Goal: Task Accomplishment & Management: Use online tool/utility

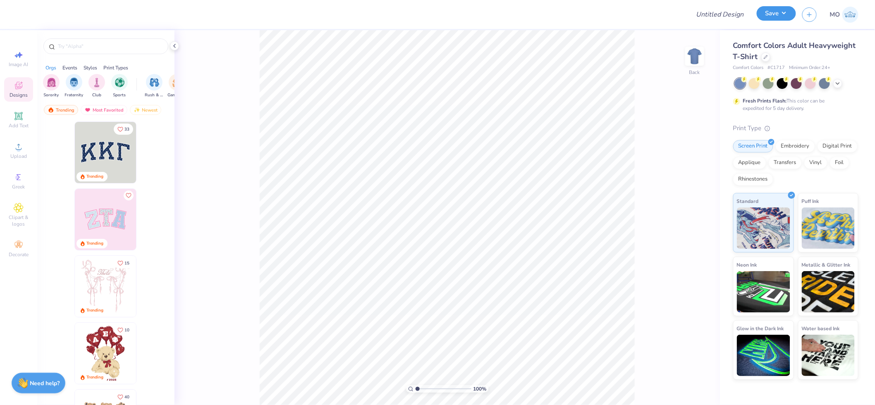
click at [782, 18] on button "Save" at bounding box center [776, 13] width 39 height 14
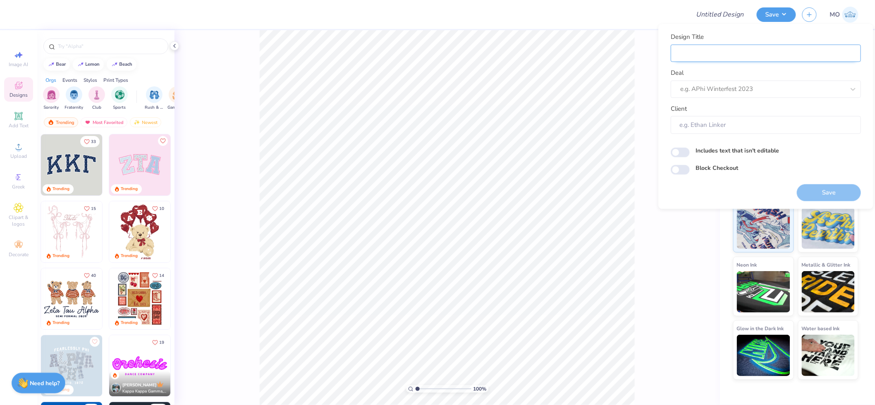
click at [774, 57] on input "Design Title" at bounding box center [766, 53] width 190 height 18
type input "FPS232627"
click at [723, 89] on div at bounding box center [763, 89] width 165 height 11
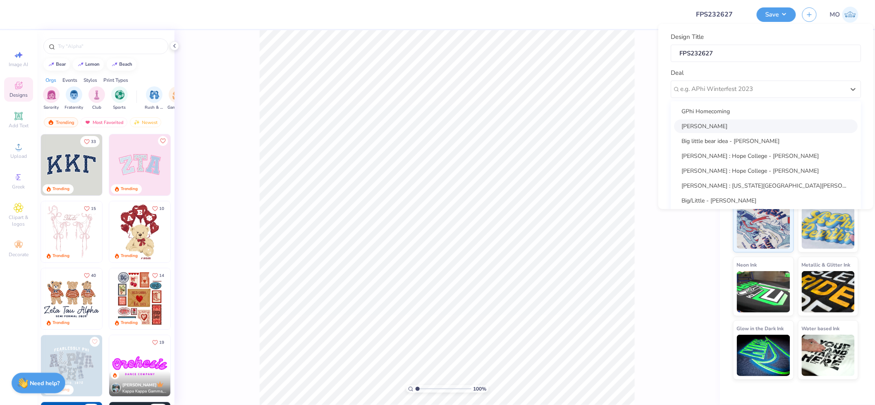
click at [742, 125] on div "[PERSON_NAME]" at bounding box center [766, 126] width 184 height 14
type input "[PERSON_NAME]"
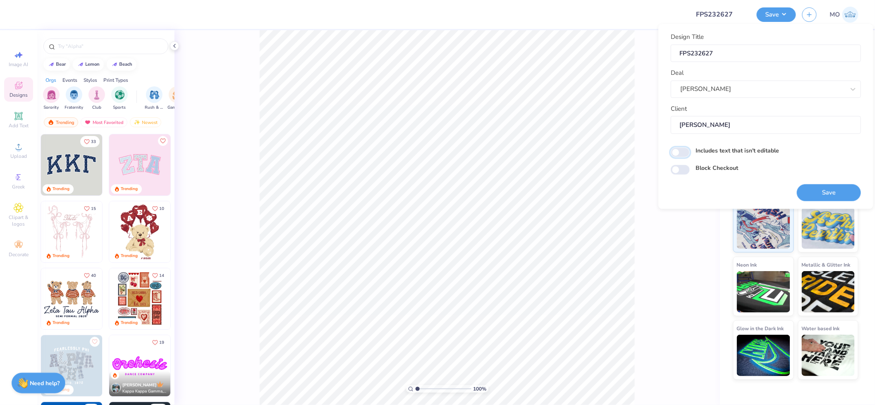
click at [681, 154] on input "Includes text that isn't editable" at bounding box center [680, 153] width 19 height 10
checkbox input "true"
click at [644, 17] on div at bounding box center [353, 14] width 661 height 29
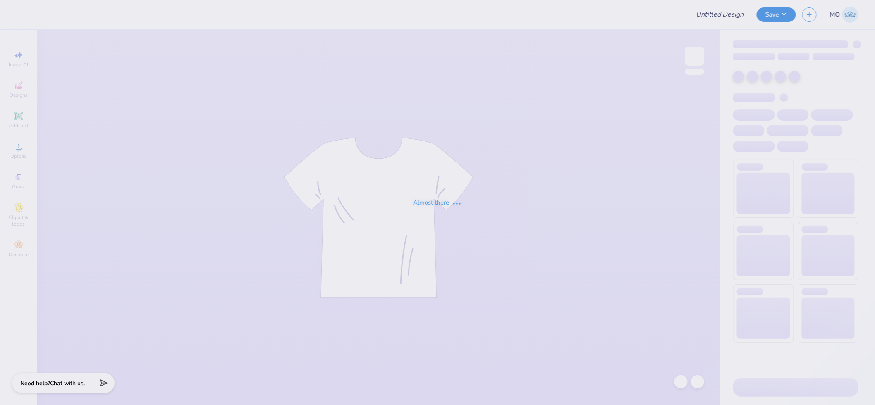
type input "PNM 1"
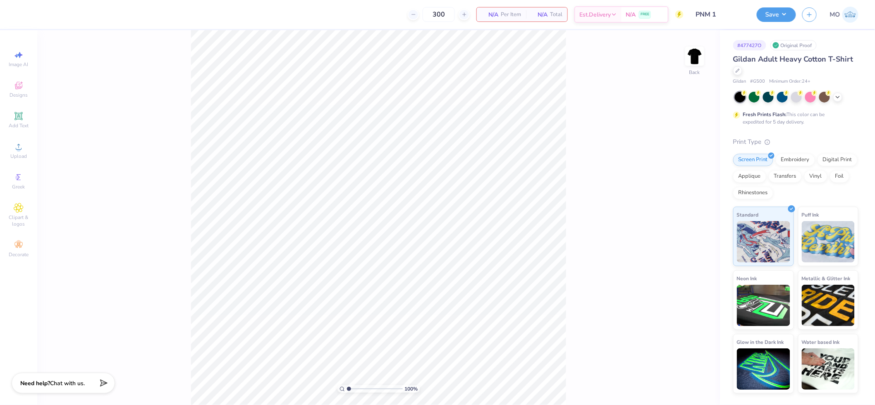
drag, startPoint x: 785, startPoint y: 17, endPoint x: 784, endPoint y: 21, distance: 4.3
click at [785, 17] on button "Save" at bounding box center [776, 14] width 39 height 14
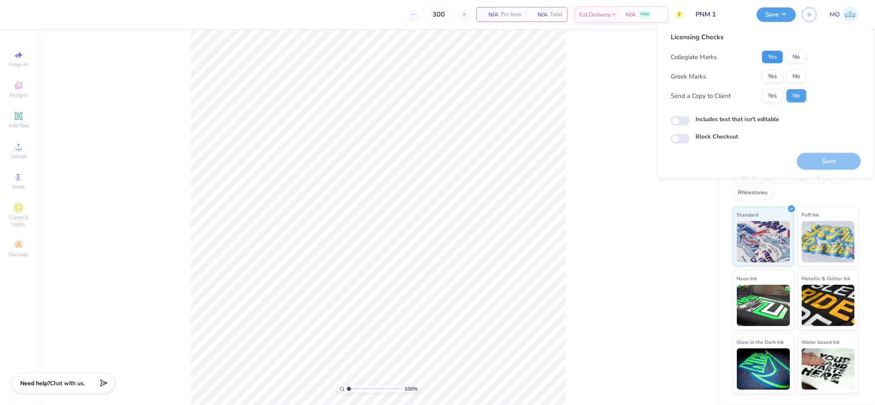
click at [778, 62] on button "Yes" at bounding box center [773, 56] width 22 height 13
click at [774, 78] on button "Yes" at bounding box center [773, 76] width 22 height 13
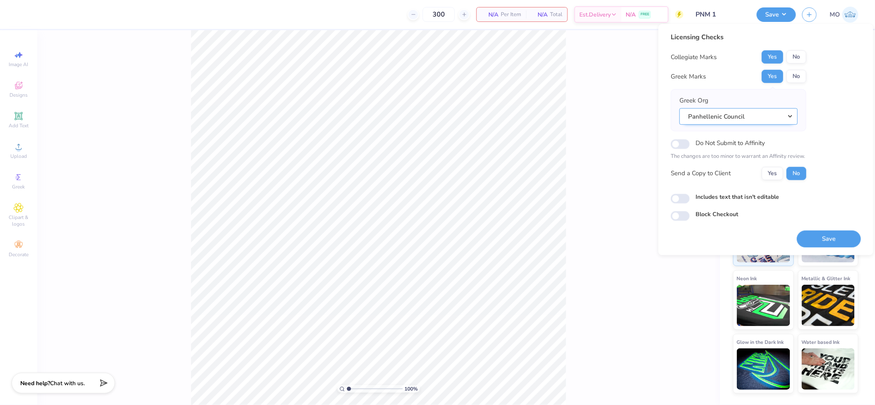
click at [743, 118] on button "Panhellenic Council" at bounding box center [739, 116] width 118 height 17
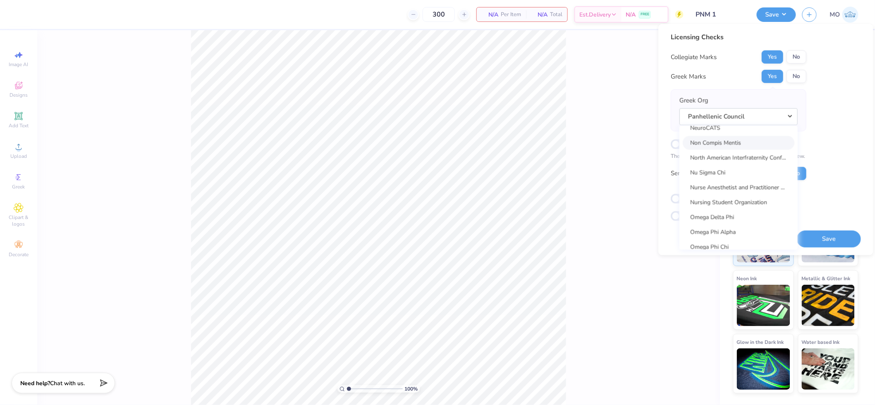
scroll to position [3849, 0]
click at [756, 188] on link "National Panhellenic Conference" at bounding box center [739, 189] width 112 height 14
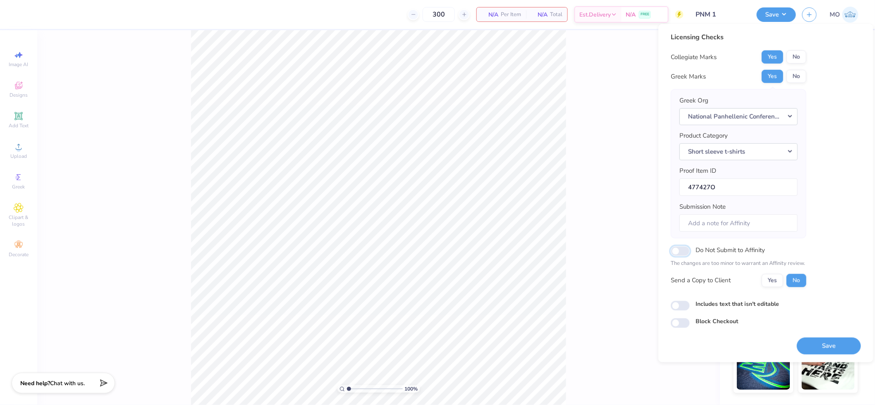
click at [676, 252] on input "Do Not Submit to Affinity" at bounding box center [680, 252] width 19 height 10
checkbox input "true"
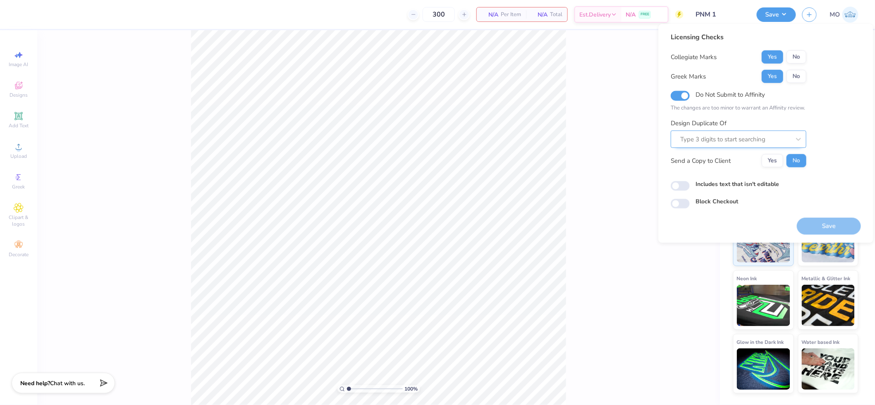
click at [784, 139] on div at bounding box center [736, 139] width 110 height 11
paste input "477427"
click at [776, 160] on div "477427N" at bounding box center [738, 162] width 129 height 14
type input "477427N"
